Goal: Task Accomplishment & Management: Manage account settings

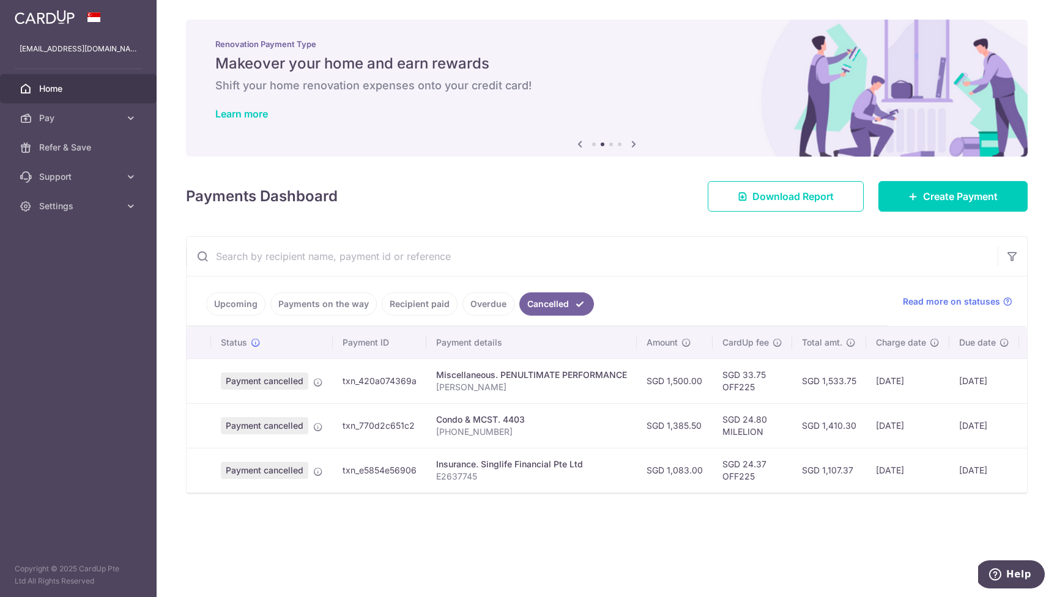
click at [234, 303] on link "Upcoming" at bounding box center [235, 303] width 59 height 23
click at [248, 303] on link "Upcoming" at bounding box center [244, 303] width 76 height 23
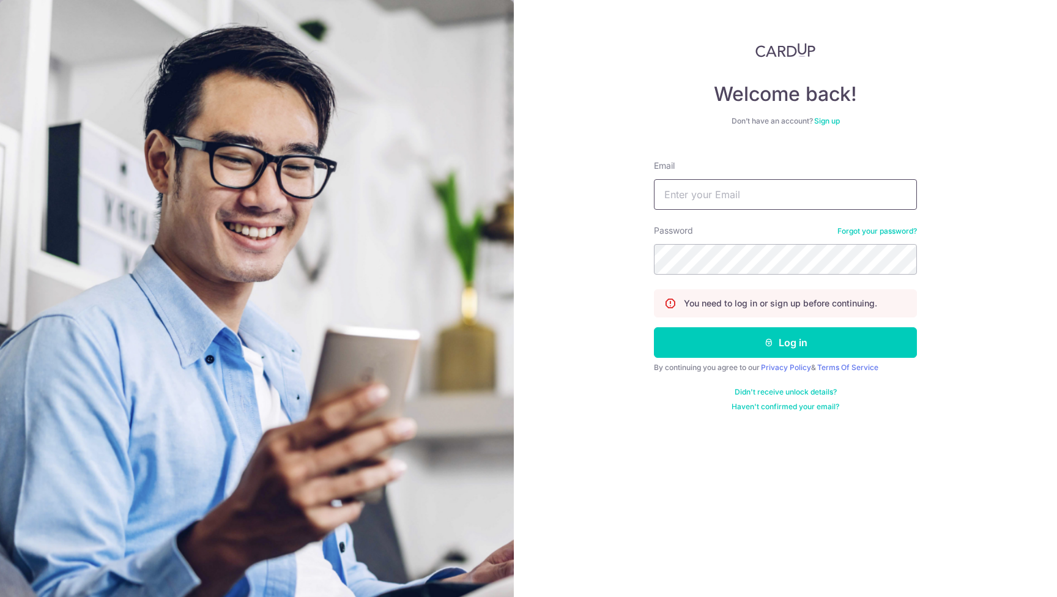
type input "[EMAIL_ADDRESS][DOMAIN_NAME]"
click at [785, 342] on button "Log in" at bounding box center [785, 342] width 263 height 31
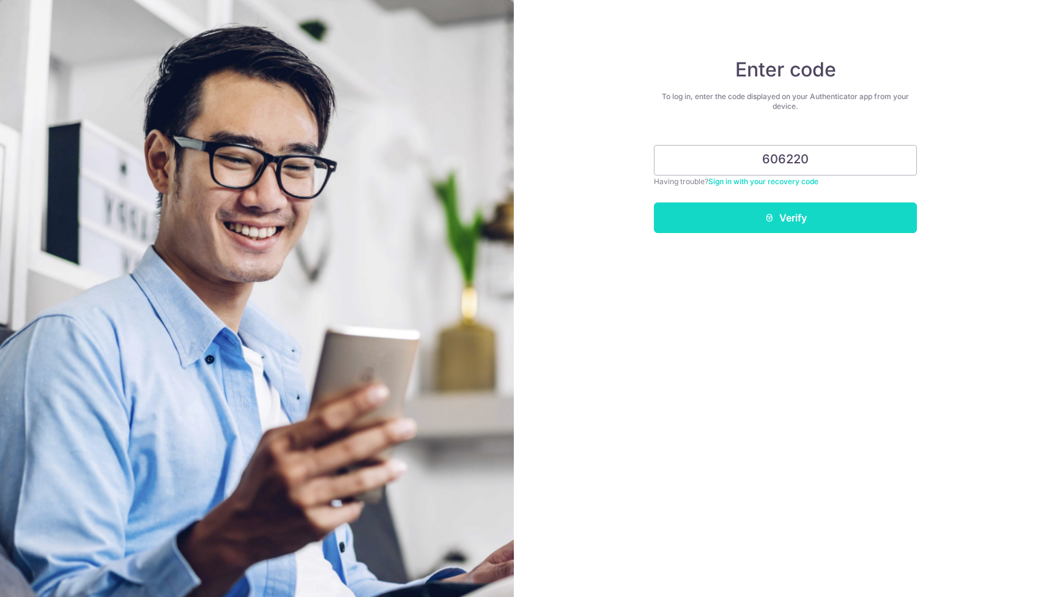
type input "606220"
click at [776, 216] on button "Verify" at bounding box center [785, 217] width 263 height 31
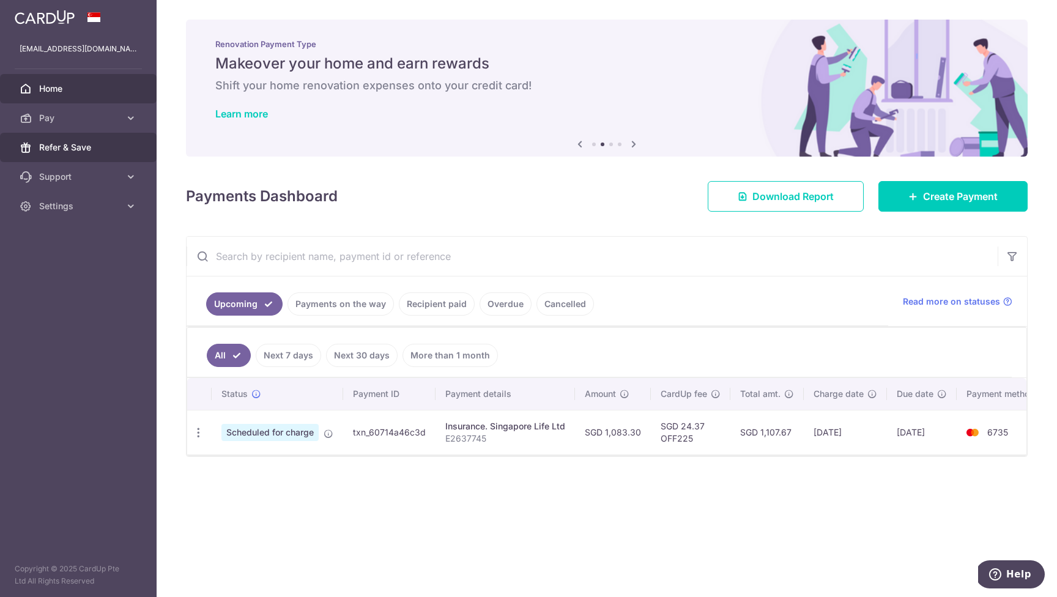
click at [67, 148] on span "Refer & Save" at bounding box center [79, 147] width 81 height 12
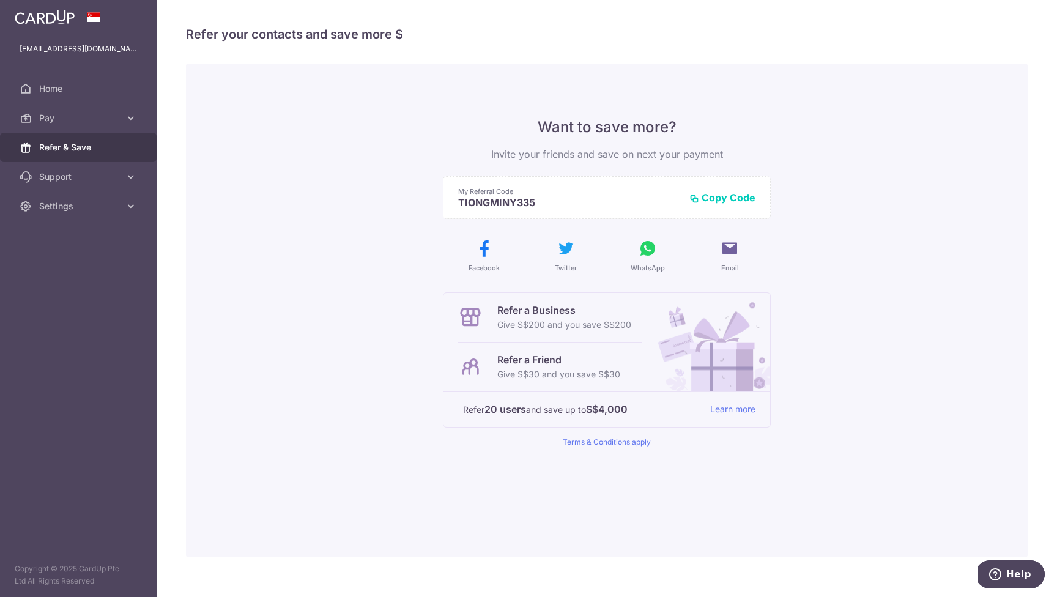
scroll to position [2, 0]
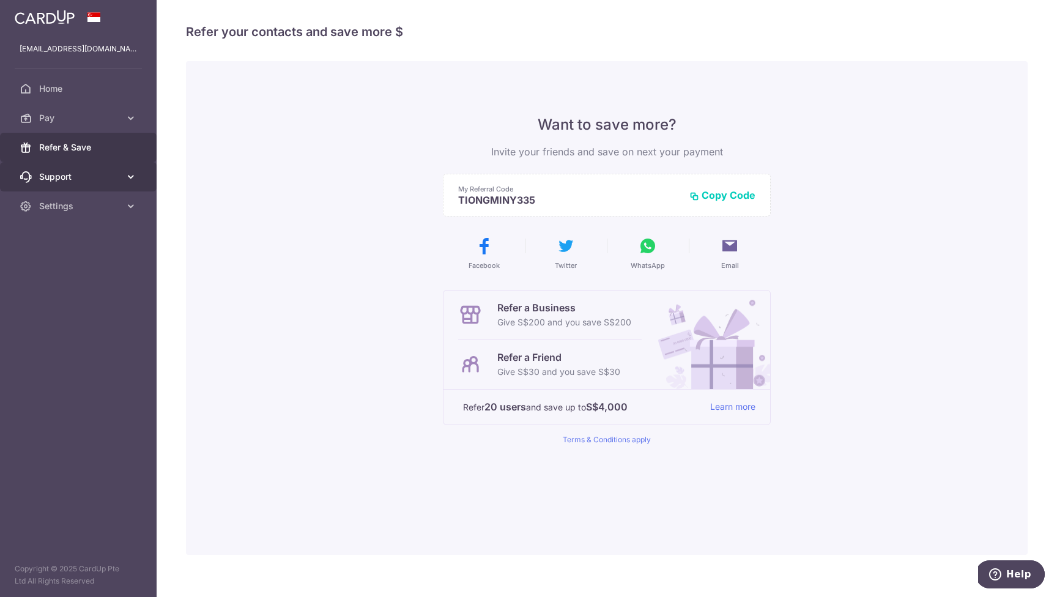
click at [53, 171] on span "Support" at bounding box center [79, 177] width 81 height 12
